Goal: Information Seeking & Learning: Compare options

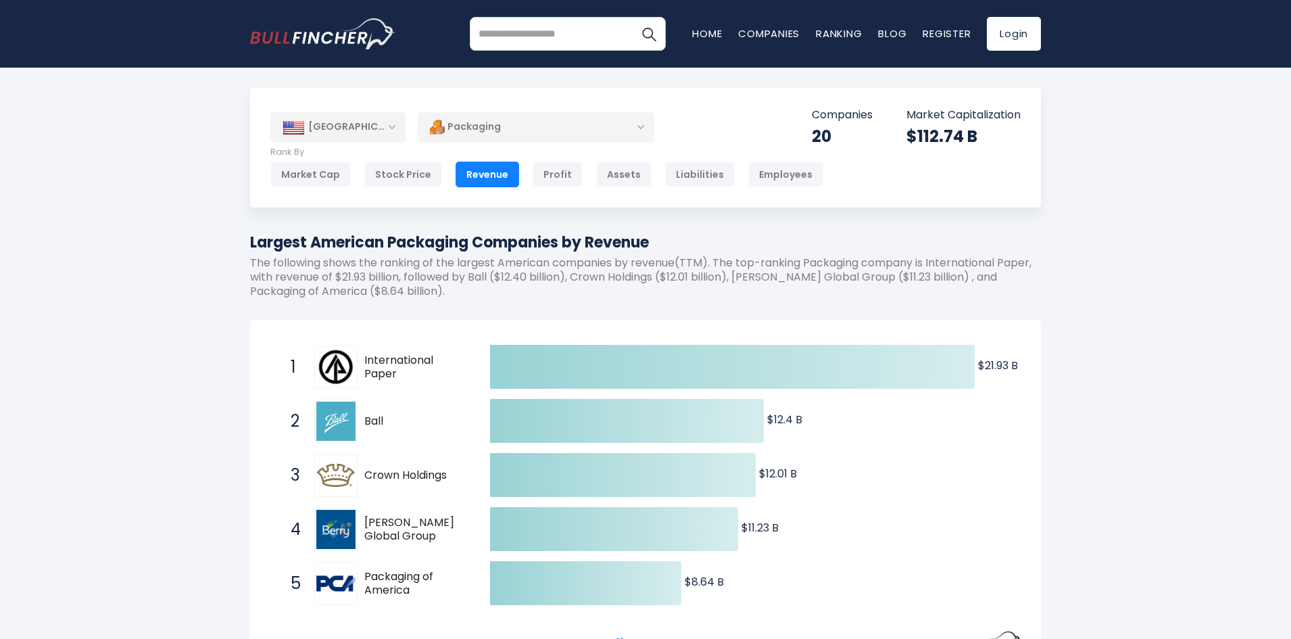
drag, startPoint x: 394, startPoint y: 379, endPoint x: 343, endPoint y: 373, distance: 51.7
click at [343, 373] on div "1 International Paper IP" at bounding box center [375, 367] width 183 height 43
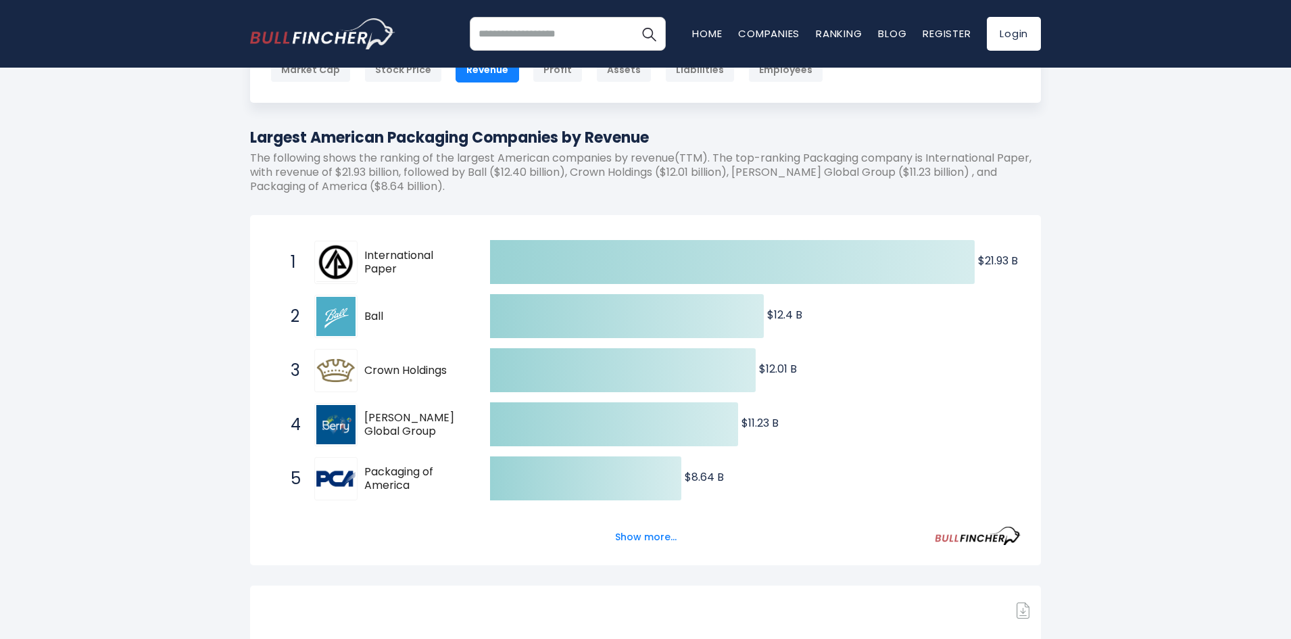
scroll to position [135, 0]
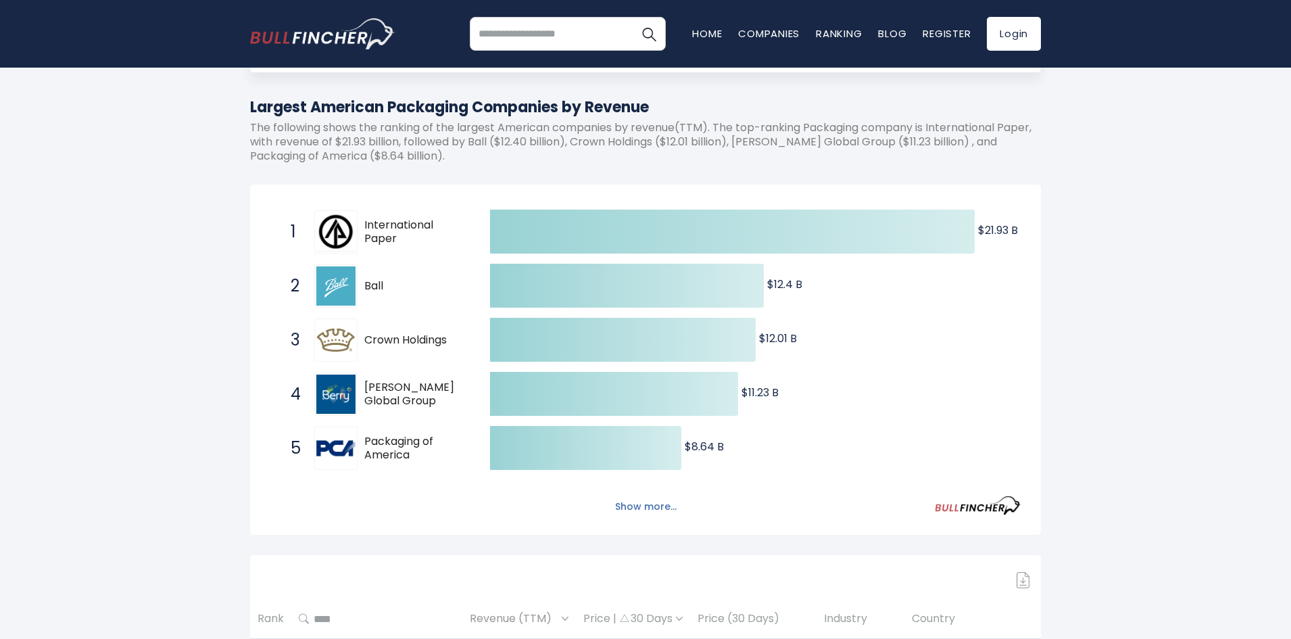
click at [638, 502] on button "Show more..." at bounding box center [646, 507] width 78 height 22
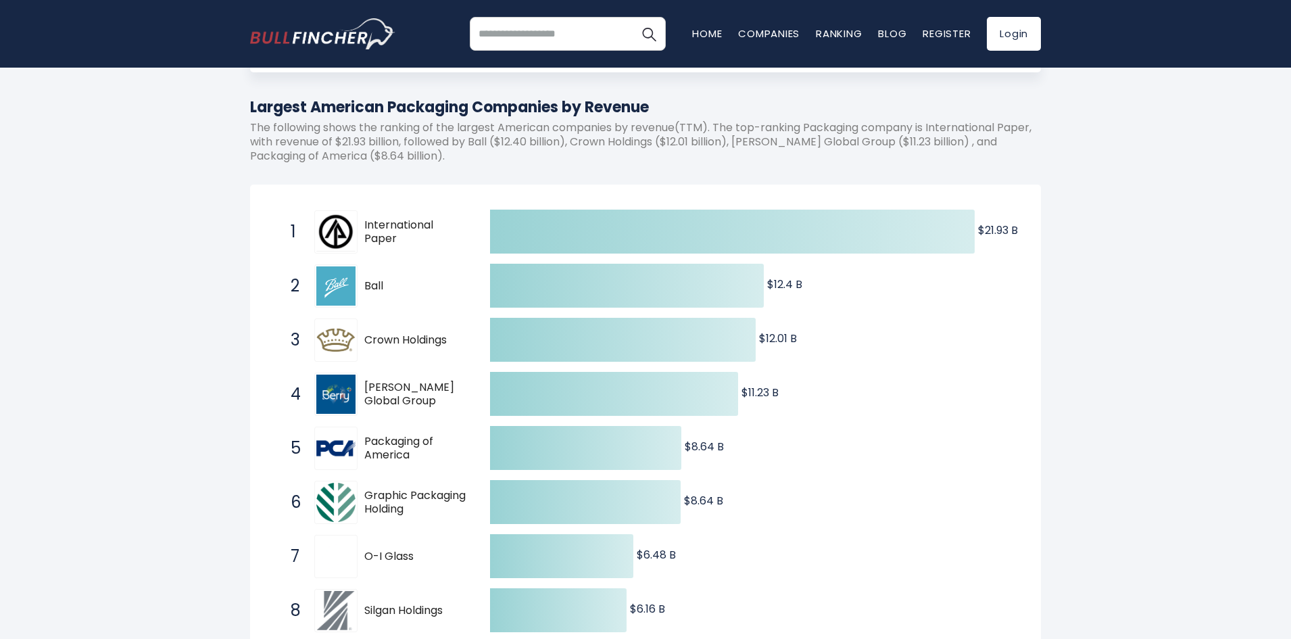
drag, startPoint x: 393, startPoint y: 235, endPoint x: 434, endPoint y: 223, distance: 42.8
click at [434, 223] on span "International Paper" at bounding box center [415, 232] width 102 height 28
drag, startPoint x: 314, startPoint y: 304, endPoint x: 306, endPoint y: 339, distance: 36.1
click at [270, 205] on div "1 International Paper IP 2 Ball BALL 3 Crown Holdings [MEDICAL_DATA] [PERSON_NA…" at bounding box center [270, 205] width 0 height 0
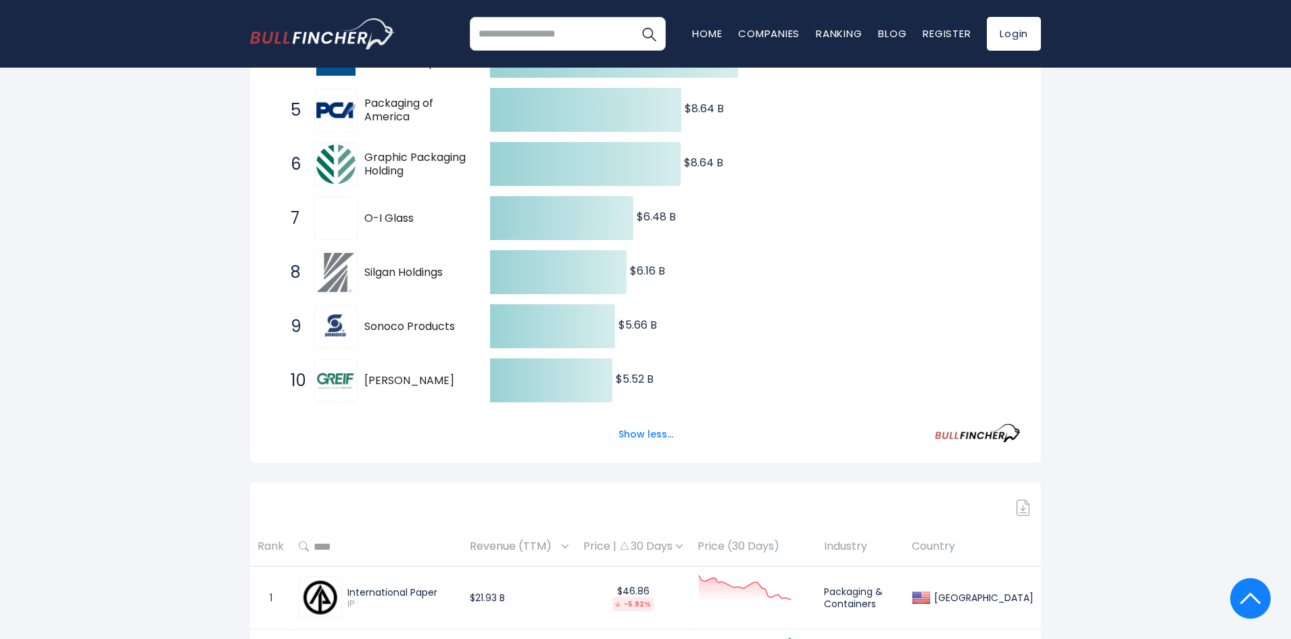
scroll to position [811, 0]
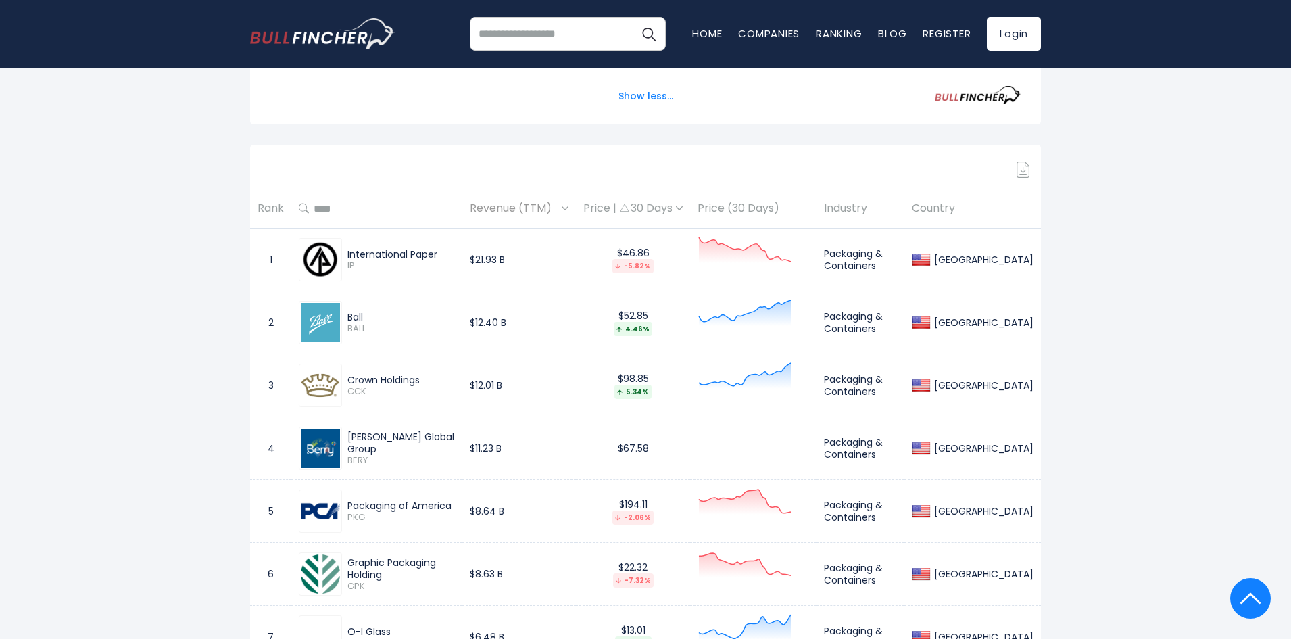
drag, startPoint x: 364, startPoint y: 382, endPoint x: 442, endPoint y: 373, distance: 78.9
click at [442, 374] on div "Crown Holdings" at bounding box center [402, 380] width 108 height 12
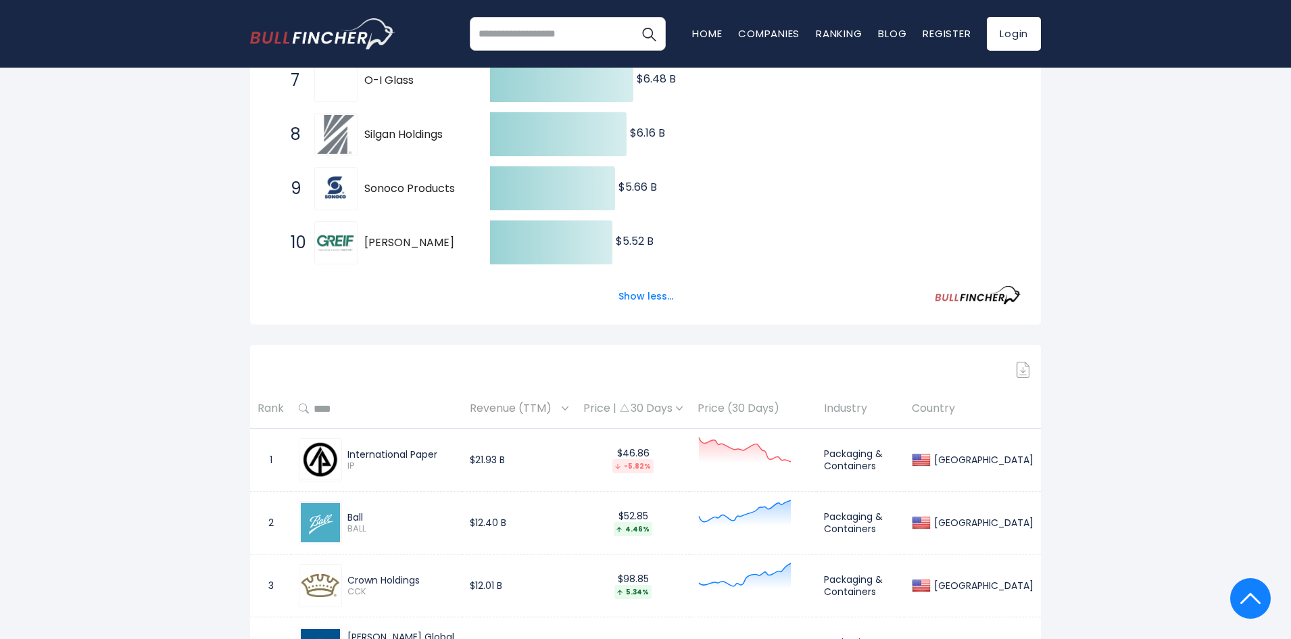
scroll to position [676, 0]
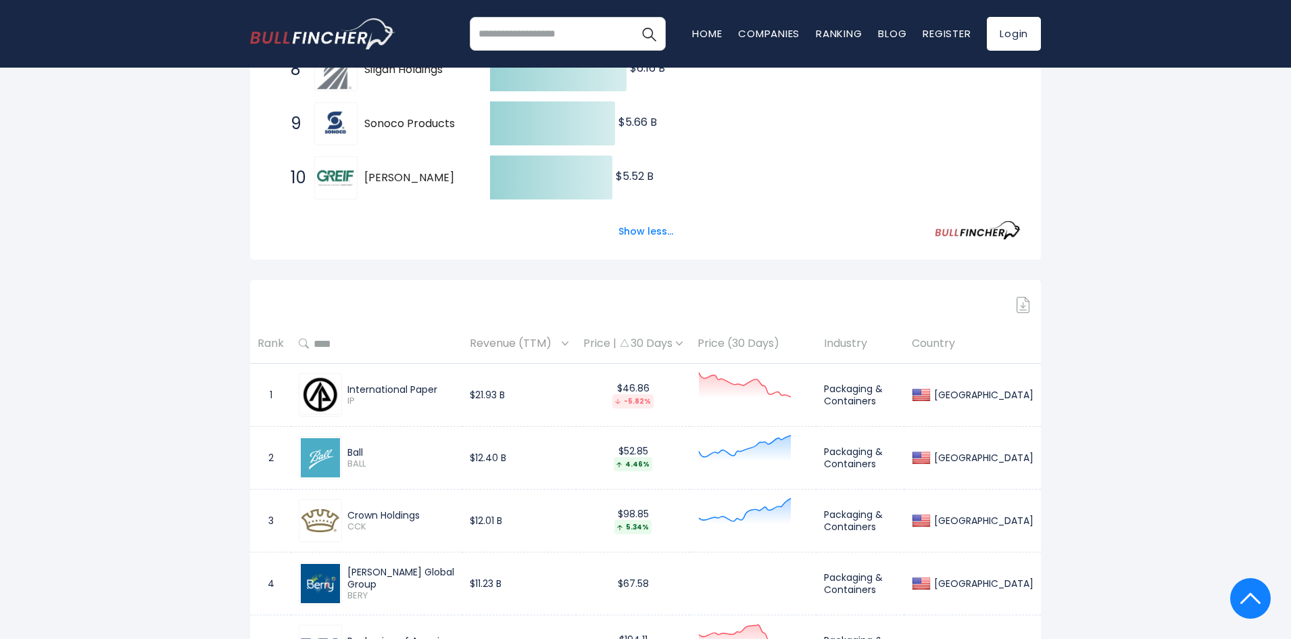
click at [417, 383] on div "International Paper" at bounding box center [402, 389] width 108 height 12
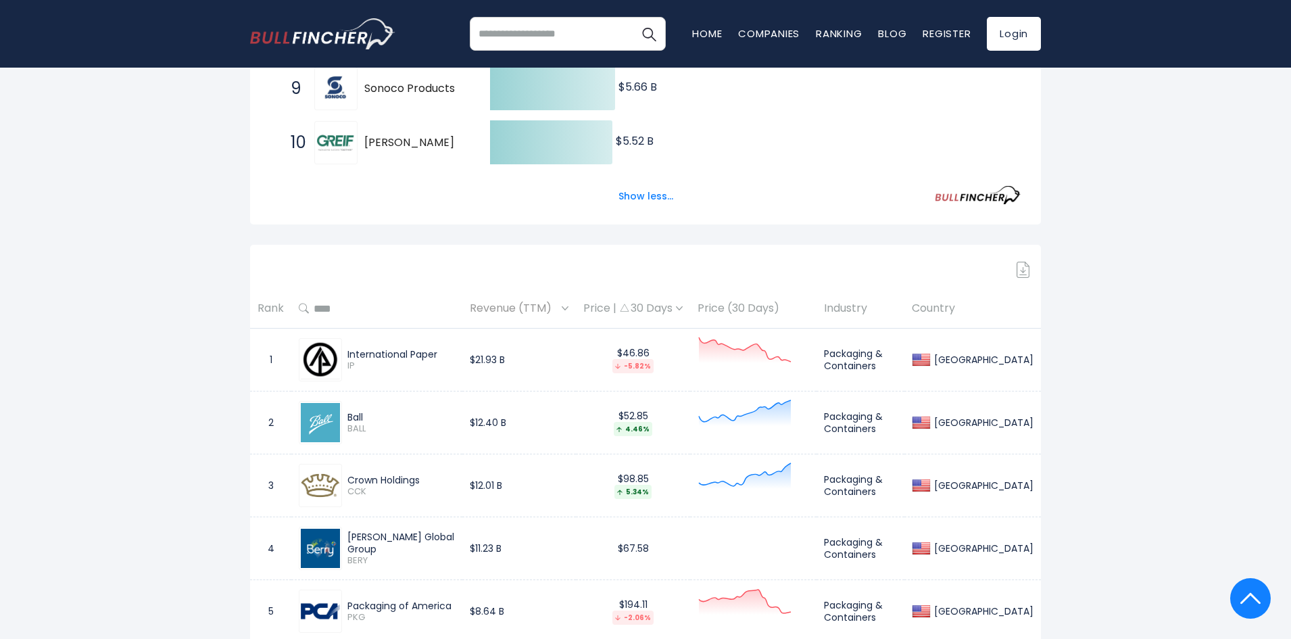
scroll to position [744, 0]
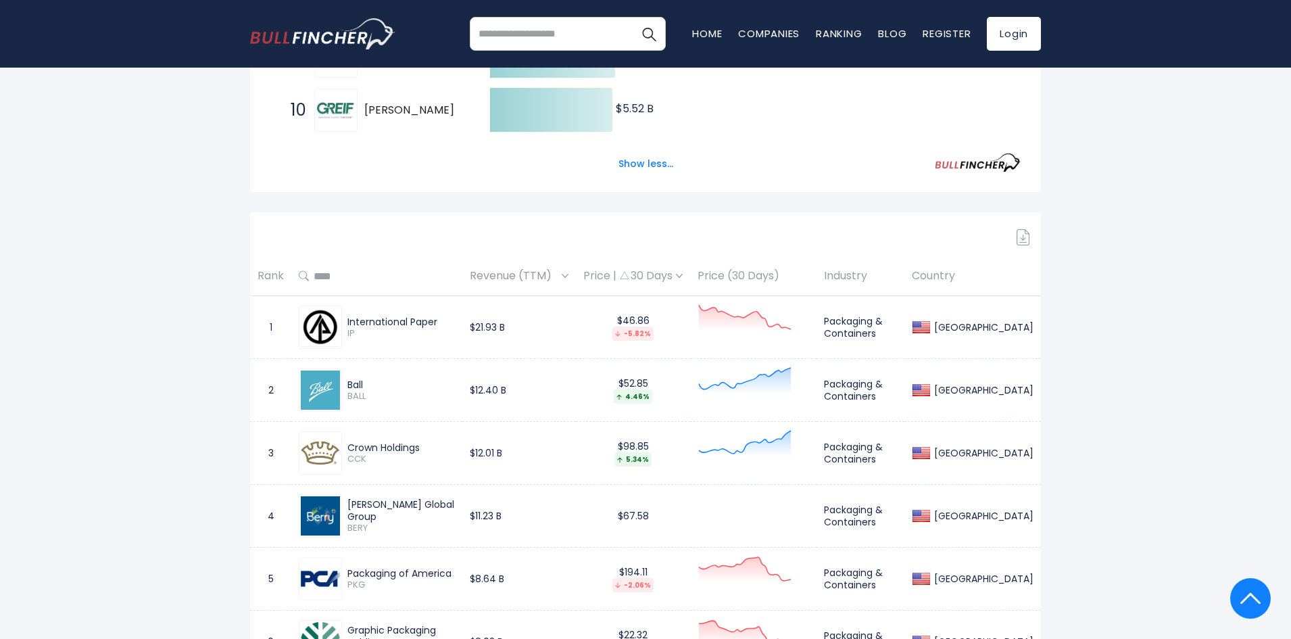
click at [354, 379] on div "Ball" at bounding box center [402, 385] width 108 height 12
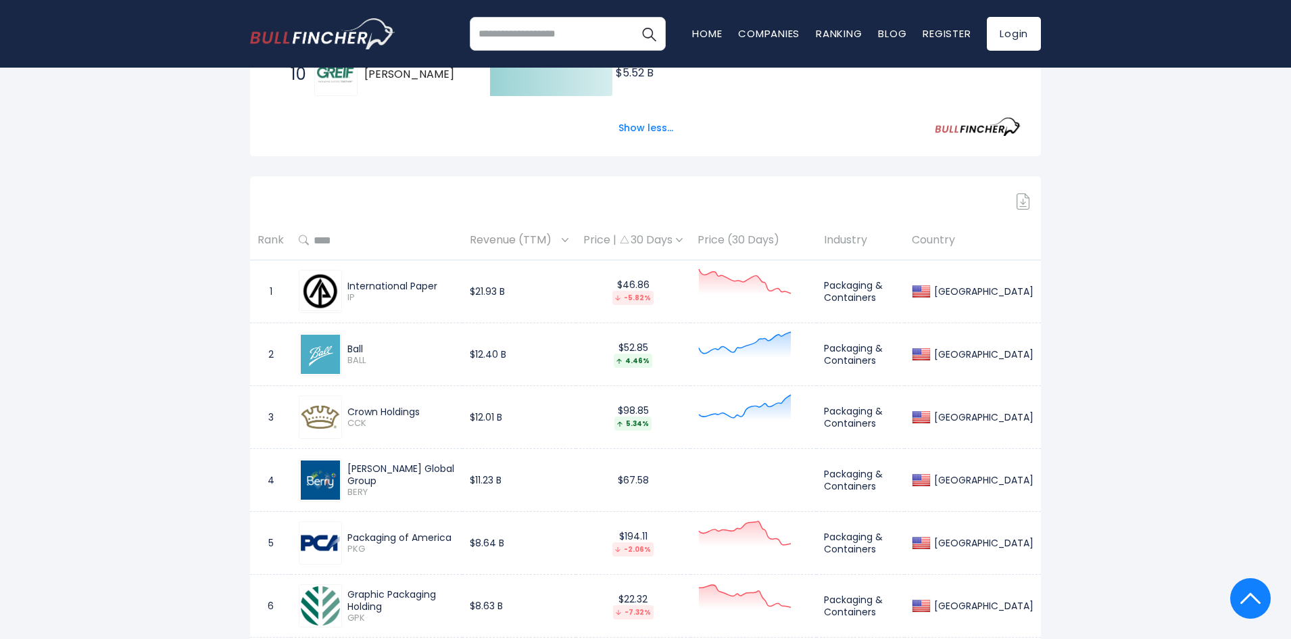
scroll to position [811, 0]
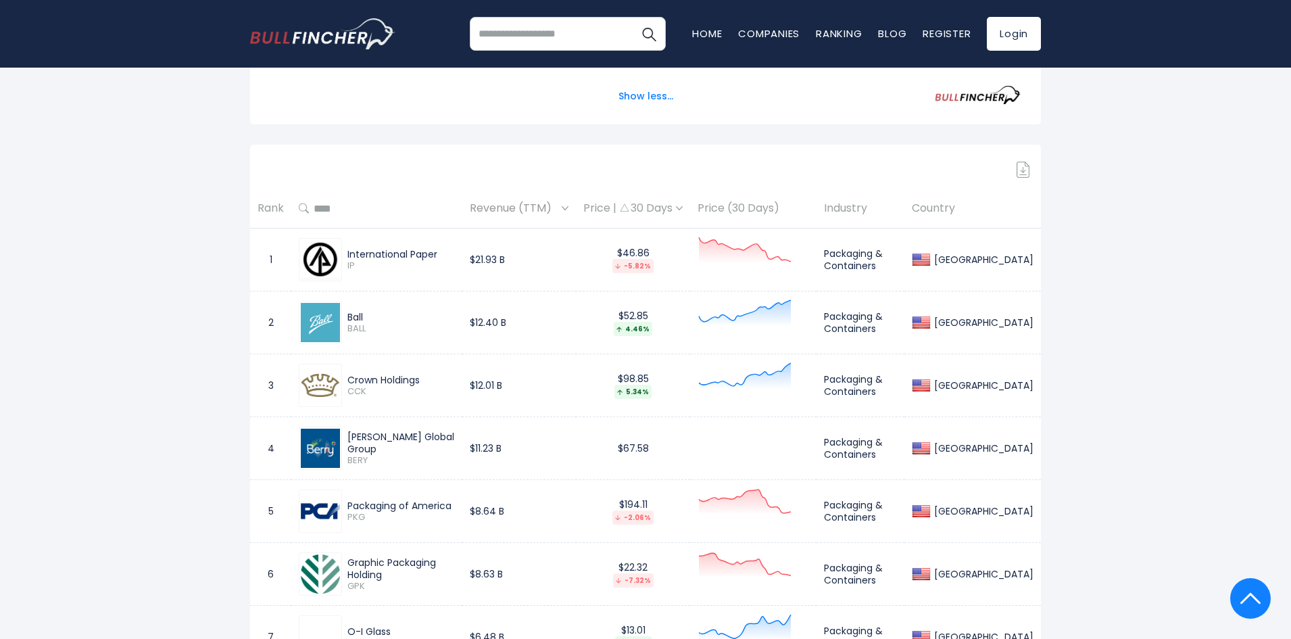
click at [373, 376] on div "Crown Holdings" at bounding box center [402, 380] width 108 height 12
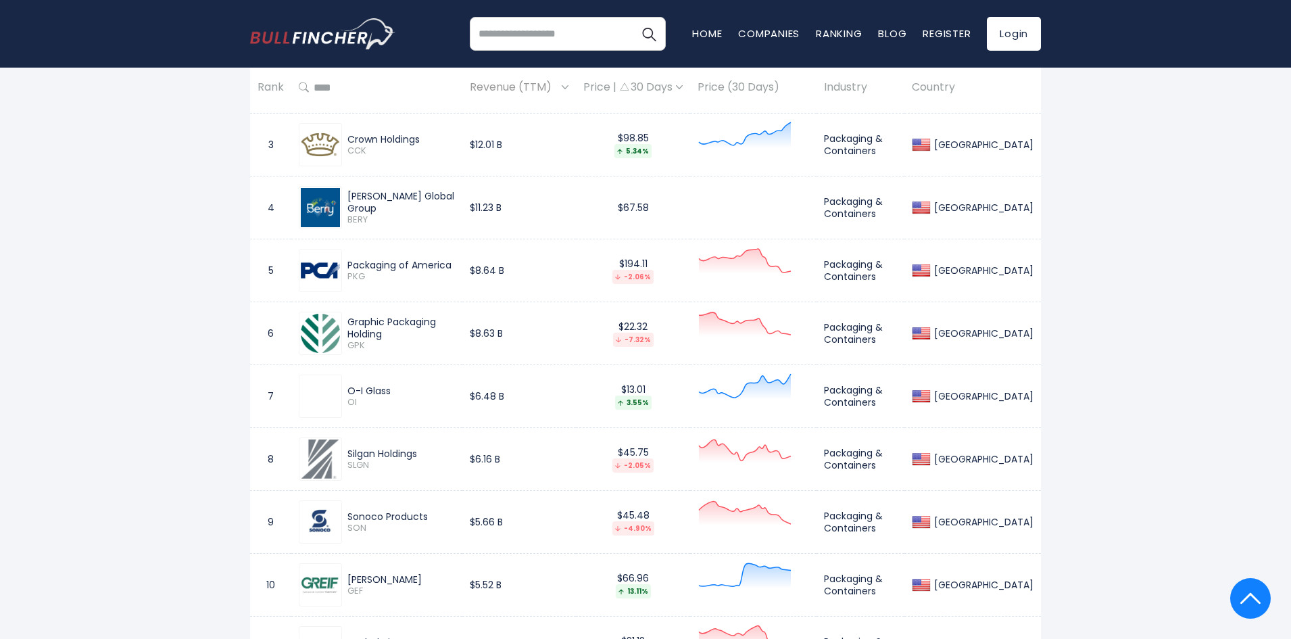
scroll to position [1082, 0]
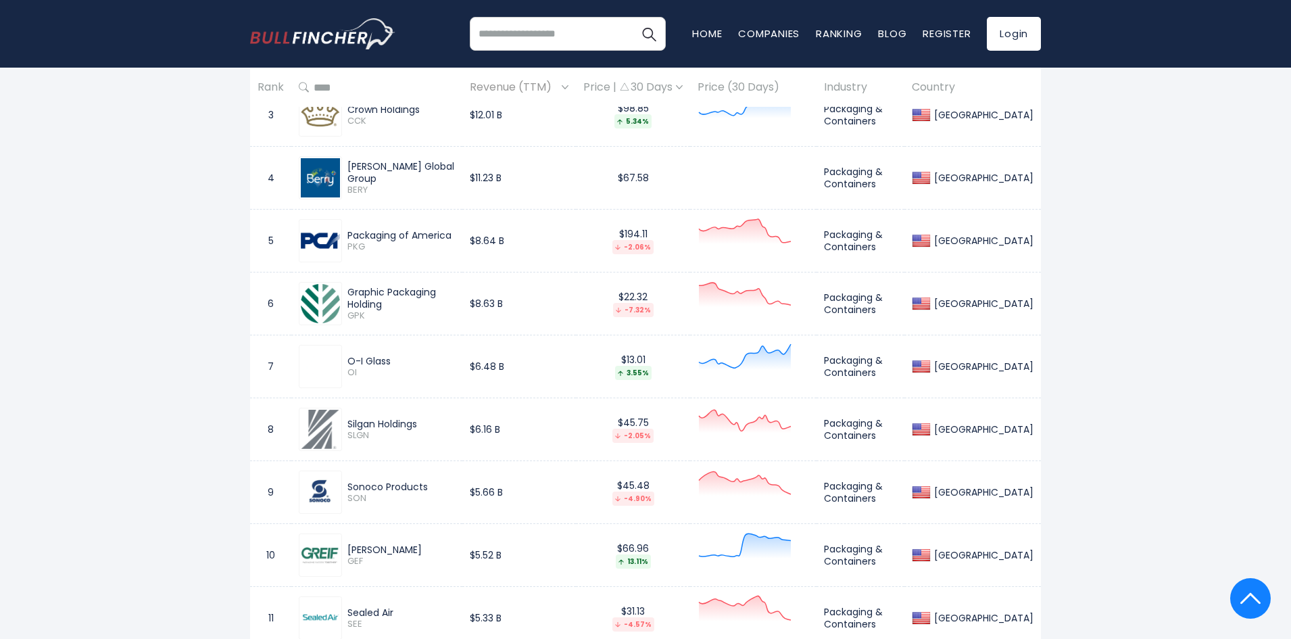
click at [394, 422] on div "Silgan Holdings" at bounding box center [402, 424] width 108 height 12
